Goal: Task Accomplishment & Management: Manage account settings

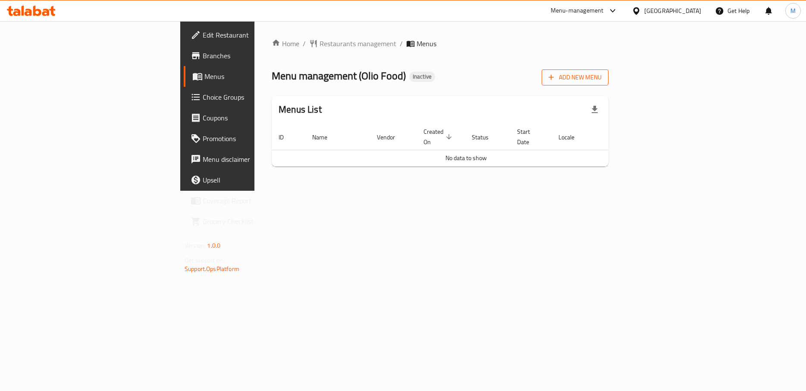
click at [601, 78] on span "Add New Menu" at bounding box center [574, 77] width 53 height 11
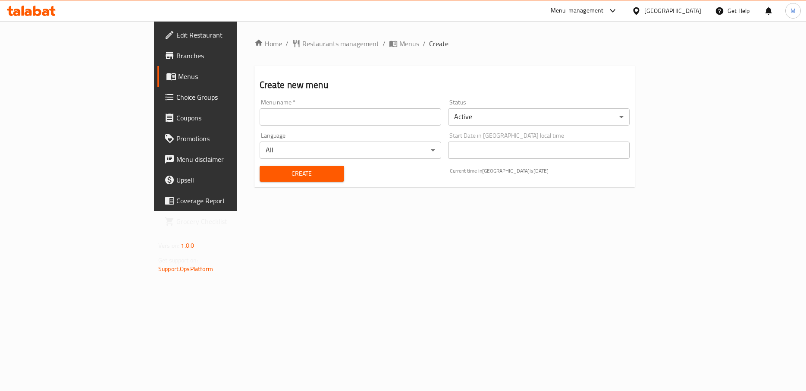
click at [260, 119] on input "text" at bounding box center [351, 116] width 182 height 17
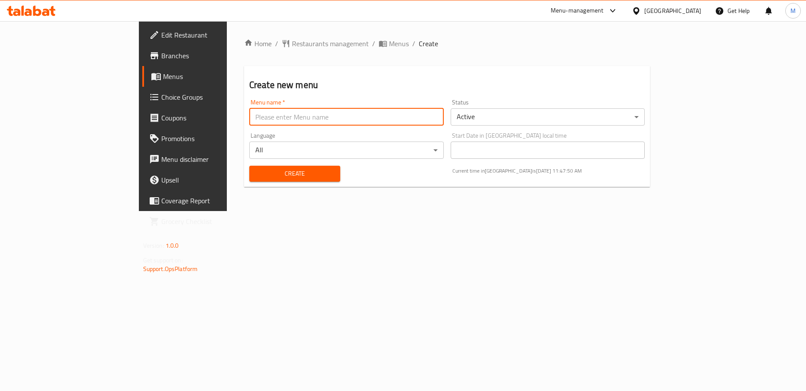
click at [249, 118] on input "text" at bounding box center [346, 116] width 194 height 17
click at [249, 116] on input "text" at bounding box center [346, 116] width 194 height 17
type input "’"
type input "Menu 1"
click at [256, 172] on span "Create" at bounding box center [294, 173] width 77 height 11
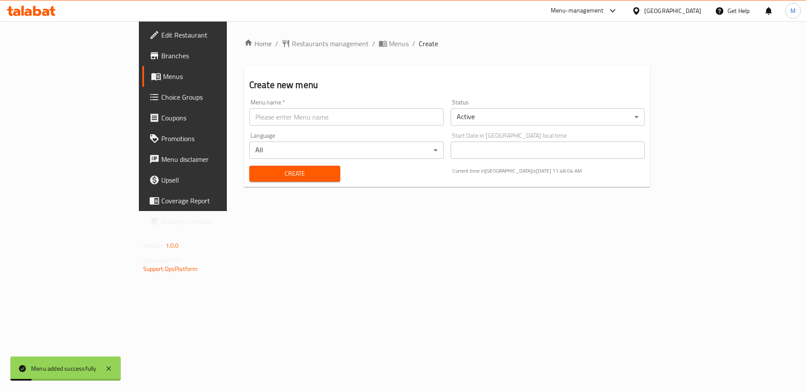
click at [142, 81] on link "Menus" at bounding box center [207, 76] width 131 height 21
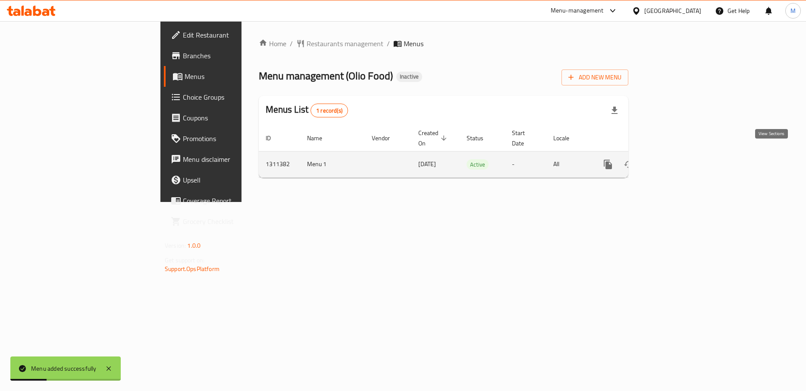
click at [675, 159] on icon "enhanced table" at bounding box center [670, 164] width 10 height 10
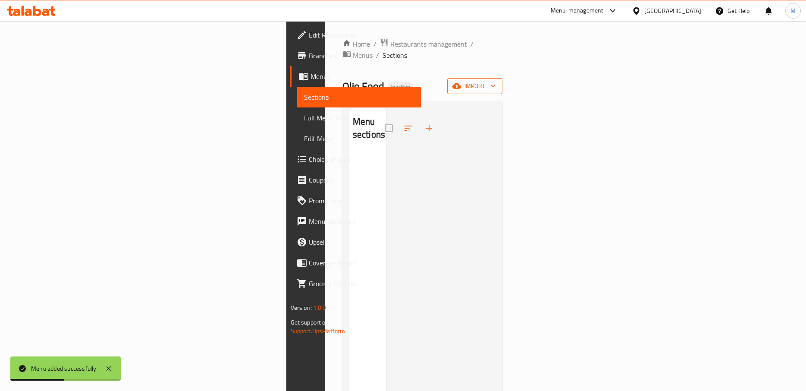
click at [495, 81] on span "import" at bounding box center [474, 86] width 41 height 11
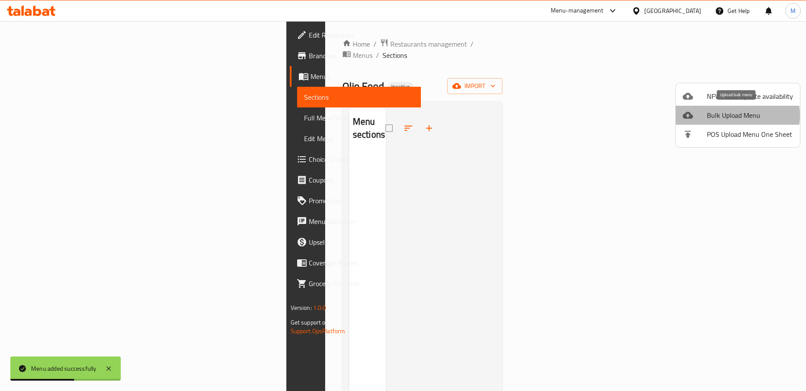
click at [736, 115] on span "Bulk Upload Menu" at bounding box center [750, 115] width 86 height 10
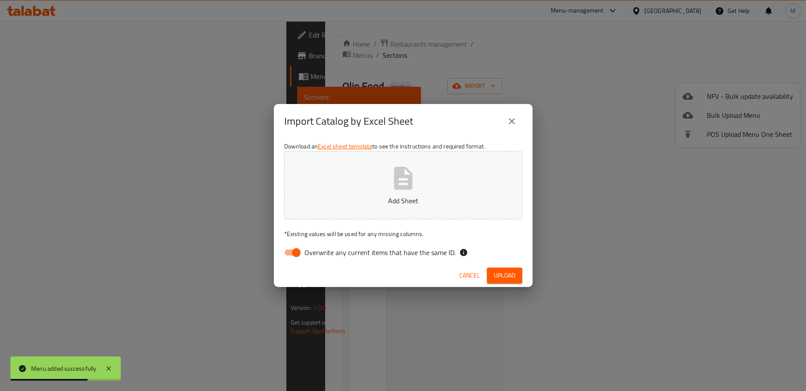
click at [298, 252] on input "Overwrite any current items that have the same ID." at bounding box center [296, 252] width 49 height 16
checkbox input "false"
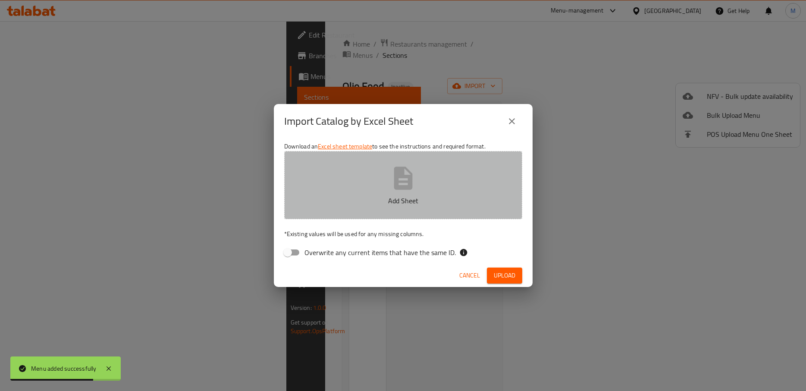
click at [416, 185] on icon "button" at bounding box center [403, 178] width 28 height 28
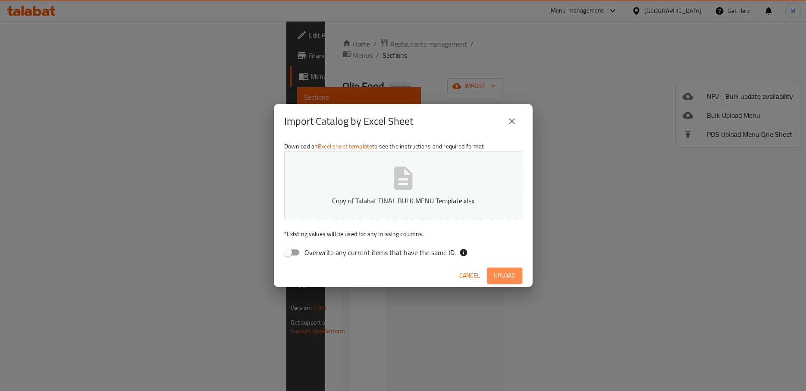
click at [501, 276] on span "Upload" at bounding box center [505, 275] width 22 height 11
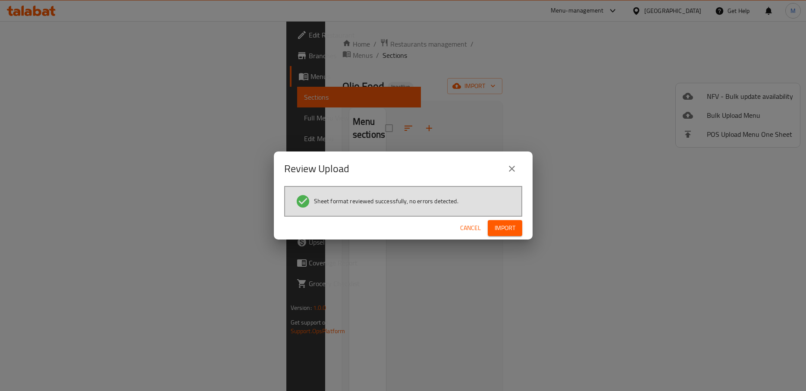
click at [513, 224] on span "Import" at bounding box center [505, 227] width 21 height 11
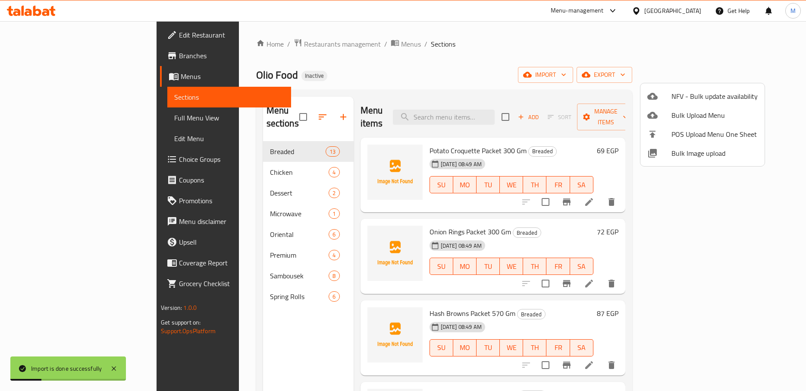
click at [401, 88] on div at bounding box center [403, 195] width 806 height 391
click at [490, 69] on div "Olio Food Inactive import export" at bounding box center [444, 75] width 376 height 16
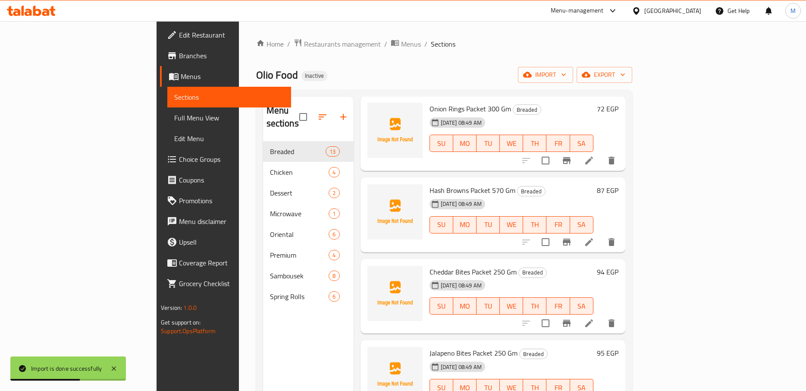
scroll to position [135, 0]
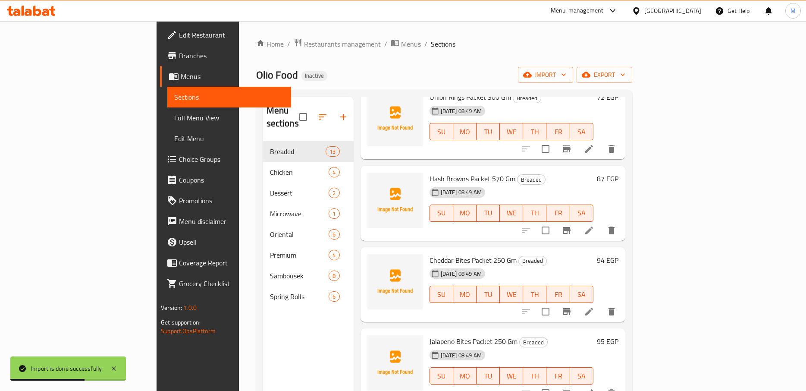
click at [354, 195] on div "Menu items Add Sort Manage items Potato Croquette Packet 300 Gm Breaded [DATE] …" at bounding box center [490, 292] width 272 height 391
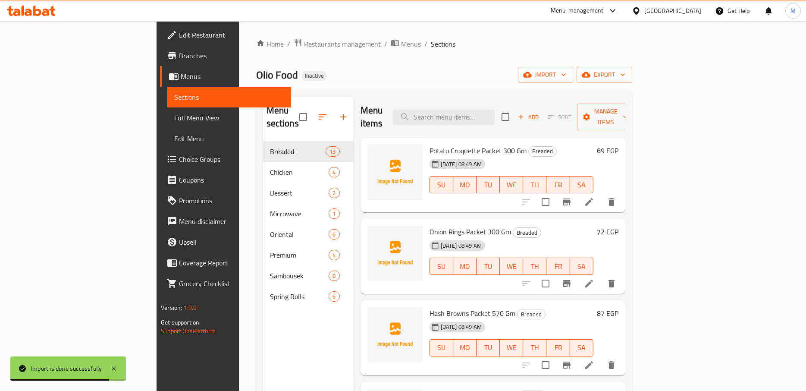
click at [393, 102] on div "Menu items Add Sort Manage items" at bounding box center [492, 117] width 265 height 41
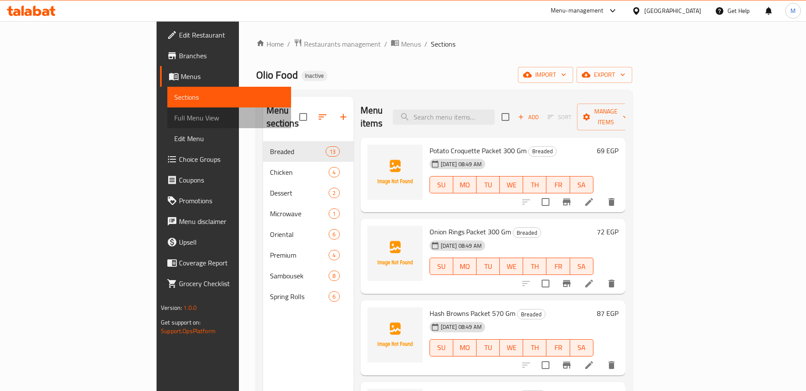
click at [174, 118] on span "Full Menu View" at bounding box center [229, 118] width 110 height 10
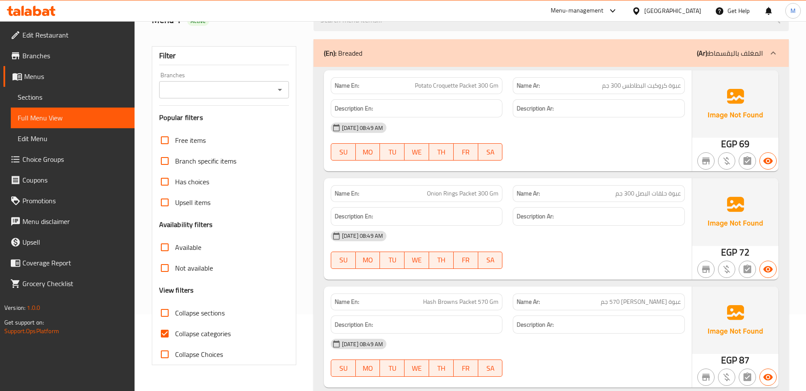
scroll to position [264, 0]
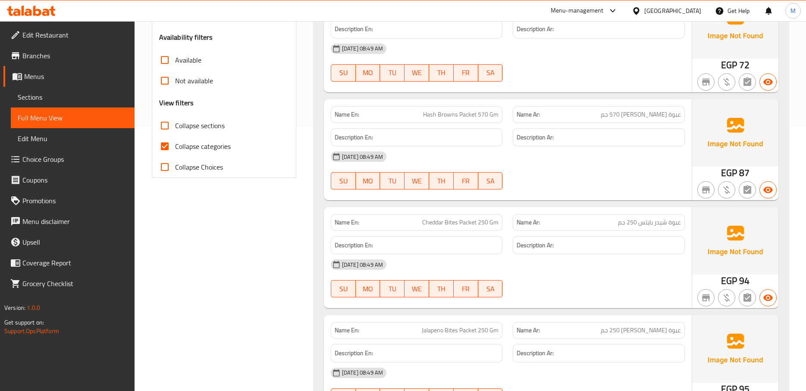
click at [41, 99] on span "Sections" at bounding box center [73, 97] width 110 height 10
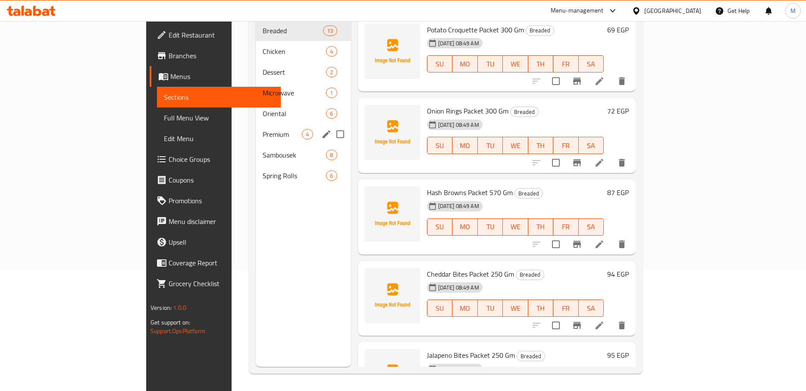
scroll to position [121, 0]
click at [263, 150] on span "Sambousek" at bounding box center [282, 155] width 39 height 10
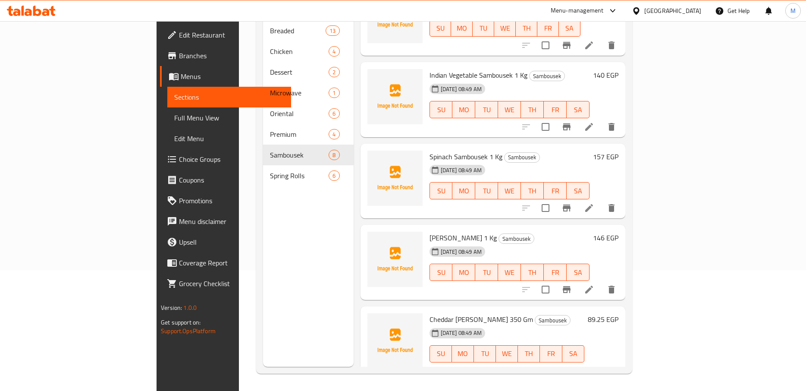
scroll to position [282, 0]
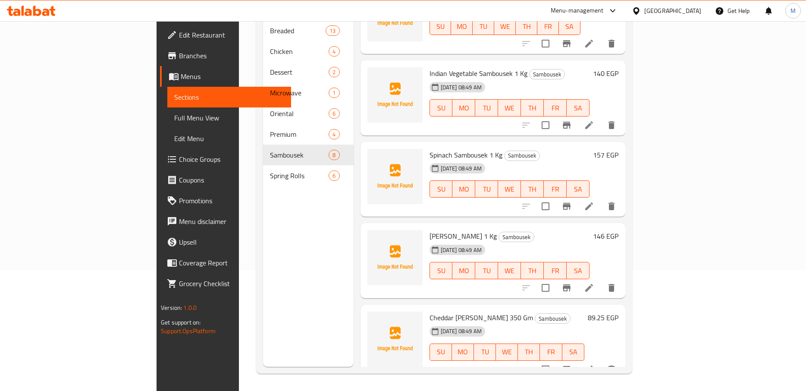
drag, startPoint x: 390, startPoint y: 305, endPoint x: 486, endPoint y: 303, distance: 96.2
click at [486, 311] on span "Cheddar [PERSON_NAME] 350 Gm" at bounding box center [480, 317] width 103 height 13
click at [480, 311] on span "Cheddar [PERSON_NAME] 350 Gm" at bounding box center [480, 317] width 103 height 13
drag, startPoint x: 400, startPoint y: 304, endPoint x: 489, endPoint y: 307, distance: 89.7
click at [489, 311] on h6 "Cheddar [PERSON_NAME] 350 Gm Sambousek" at bounding box center [506, 317] width 155 height 12
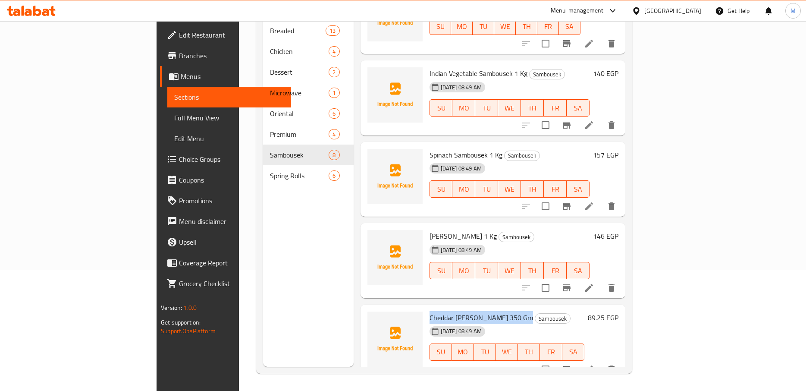
click at [471, 311] on span "Cheddar [PERSON_NAME] 350 Gm" at bounding box center [480, 317] width 103 height 13
click at [263, 206] on div "Menu sections Breaded 13 Chicken 4 Dessert 2 Microwave 1 Oriental 6 Premium 4 S…" at bounding box center [308, 171] width 91 height 391
click at [263, 279] on div "Menu sections Breaded 13 Chicken 4 Dessert 2 Microwave 1 Oriental 6 Premium 4 S…" at bounding box center [308, 171] width 91 height 391
click at [354, 284] on div "Menu items Add Sort Manage items Meat Sambousek Packet 240 Gm Sambousek [DATE] …" at bounding box center [490, 171] width 272 height 391
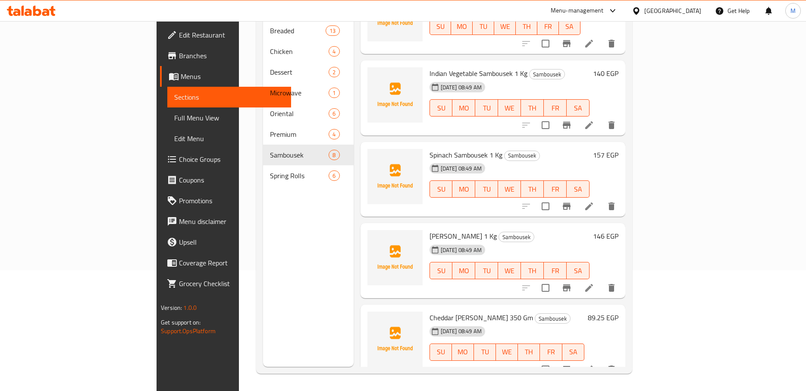
drag, startPoint x: 391, startPoint y: 305, endPoint x: 487, endPoint y: 301, distance: 96.6
click at [487, 311] on span "Cheddar [PERSON_NAME] 350 Gm" at bounding box center [480, 317] width 103 height 13
click at [476, 311] on span "Cheddar [PERSON_NAME] 350 Gm" at bounding box center [480, 317] width 103 height 13
drag, startPoint x: 391, startPoint y: 304, endPoint x: 486, endPoint y: 309, distance: 95.8
click at [486, 311] on span "Cheddar [PERSON_NAME] 350 Gm" at bounding box center [480, 317] width 103 height 13
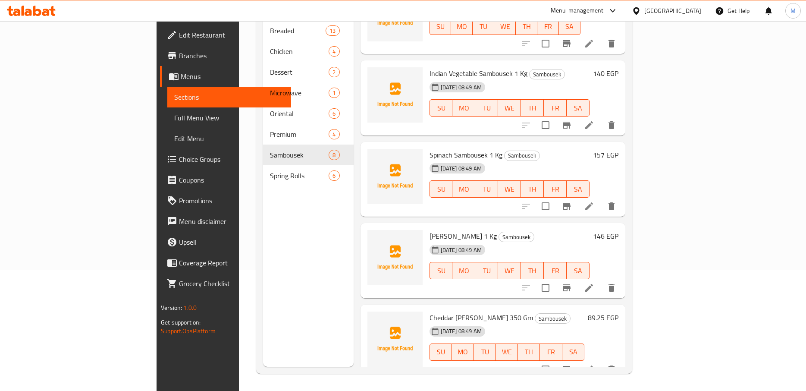
click at [470, 311] on span "Cheddar [PERSON_NAME] 350 Gm" at bounding box center [480, 317] width 103 height 13
drag, startPoint x: 391, startPoint y: 304, endPoint x: 486, endPoint y: 305, distance: 95.7
click at [486, 311] on span "Cheddar [PERSON_NAME] 350 Gm" at bounding box center [480, 317] width 103 height 13
click at [466, 311] on span "Cheddar [PERSON_NAME] 350 Gm" at bounding box center [480, 317] width 103 height 13
drag, startPoint x: 391, startPoint y: 304, endPoint x: 487, endPoint y: 307, distance: 95.8
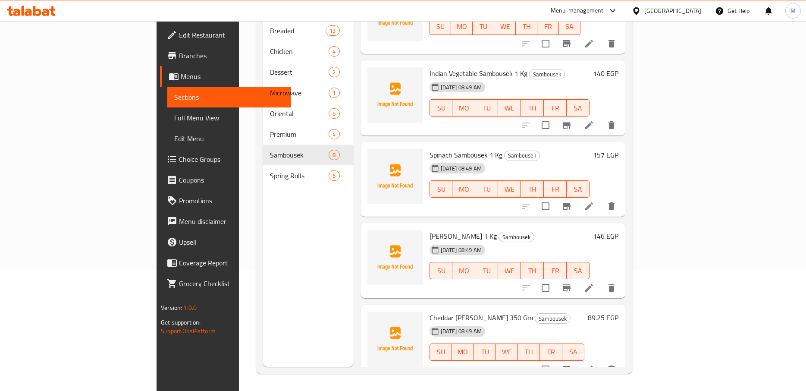
click at [487, 311] on span "Cheddar [PERSON_NAME] 350 Gm" at bounding box center [480, 317] width 103 height 13
click at [484, 311] on span "Cheddar [PERSON_NAME] 350 Gm" at bounding box center [480, 317] width 103 height 13
drag, startPoint x: 390, startPoint y: 305, endPoint x: 486, endPoint y: 307, distance: 96.6
click at [486, 308] on div "Cheddar [PERSON_NAME] 350 Gm Sambousek [DATE] 08:49 AM SU MO TU WE TH FR SA" at bounding box center [507, 342] width 162 height 68
click at [263, 221] on div "Menu sections Breaded 13 Chicken 4 Dessert 2 Microwave 1 Oriental 6 Premium 4 S…" at bounding box center [308, 171] width 91 height 391
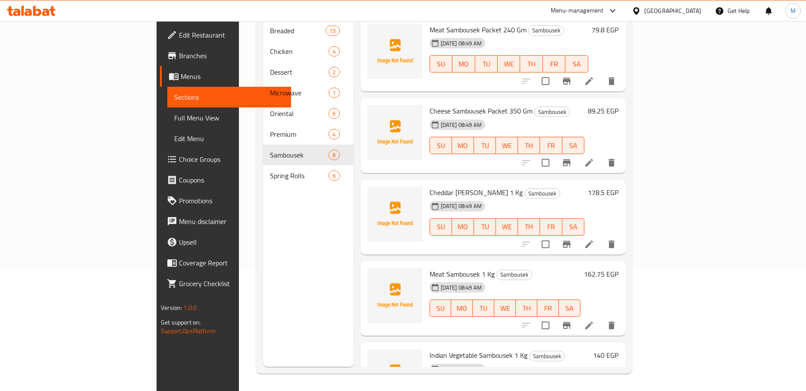
scroll to position [0, 0]
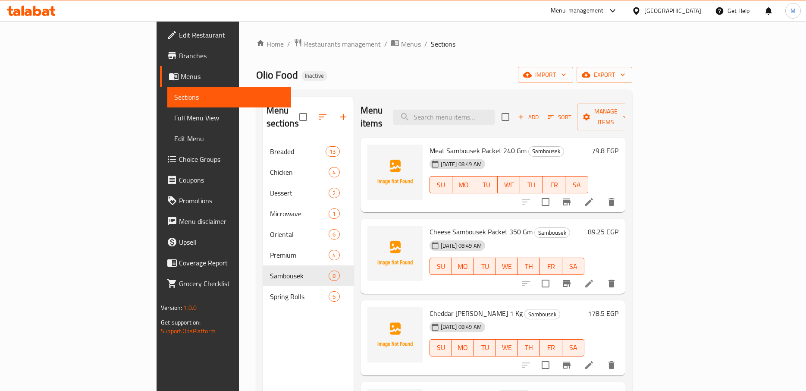
click at [563, 104] on div "Menu items Add Sort Manage items" at bounding box center [492, 117] width 265 height 41
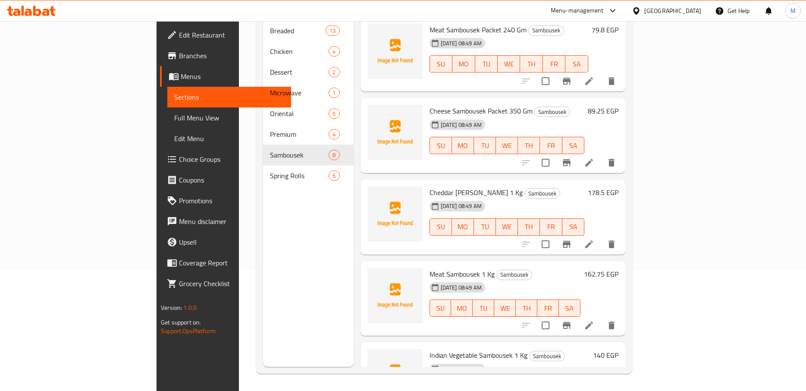
scroll to position [282, 0]
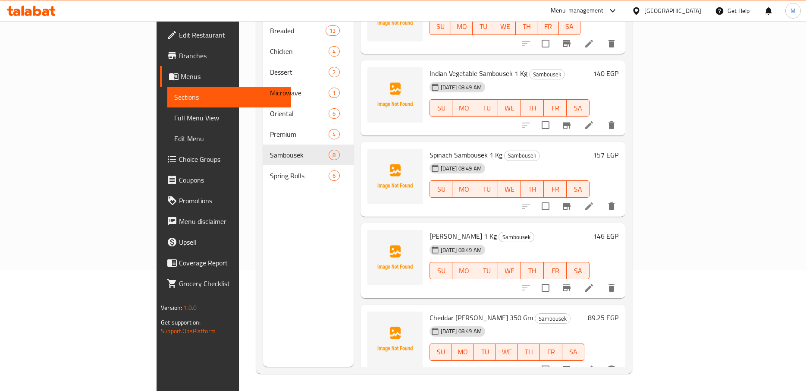
click at [545, 311] on h6 "Cheddar [PERSON_NAME] 350 Gm Sambousek" at bounding box center [506, 317] width 155 height 12
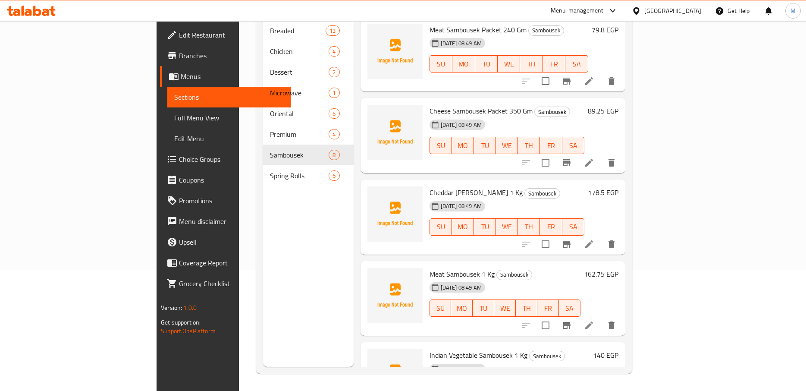
scroll to position [0, 0]
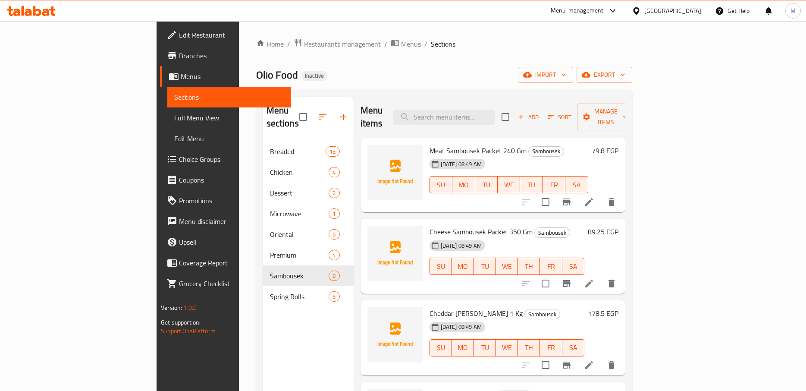
click at [407, 57] on div "Home / Restaurants management / Menus / Sections Olio Food Inactive import expo…" at bounding box center [444, 266] width 376 height 456
